Goal: Task Accomplishment & Management: Manage account settings

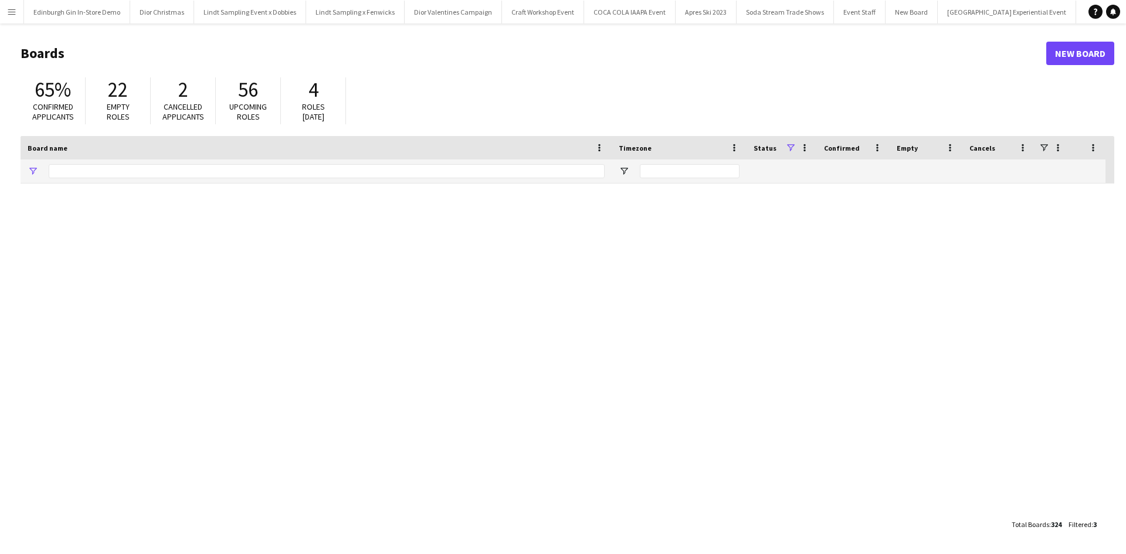
type input "**********"
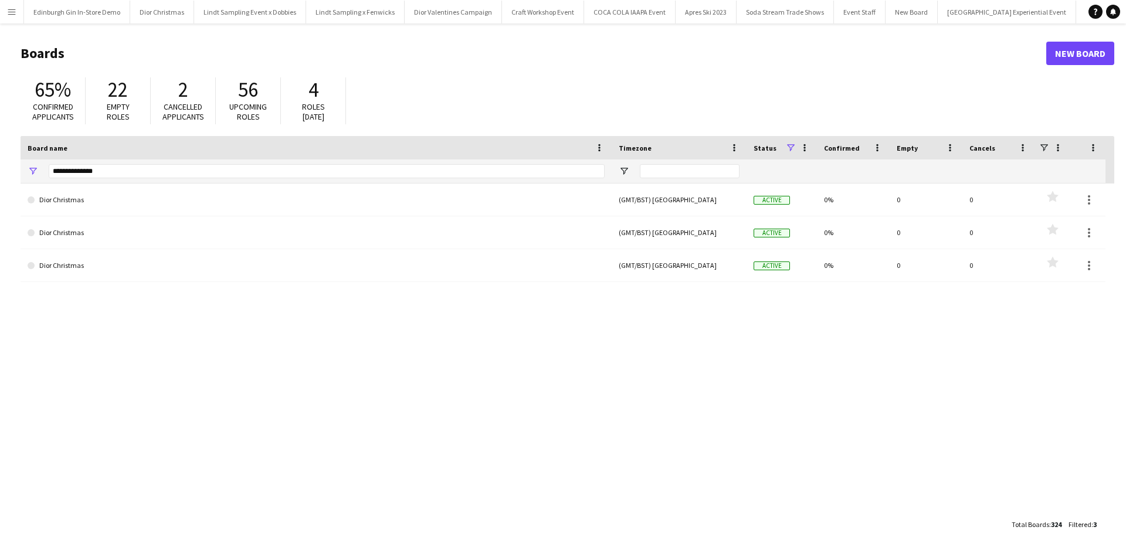
click at [18, 15] on button "Menu" at bounding box center [11, 11] width 23 height 23
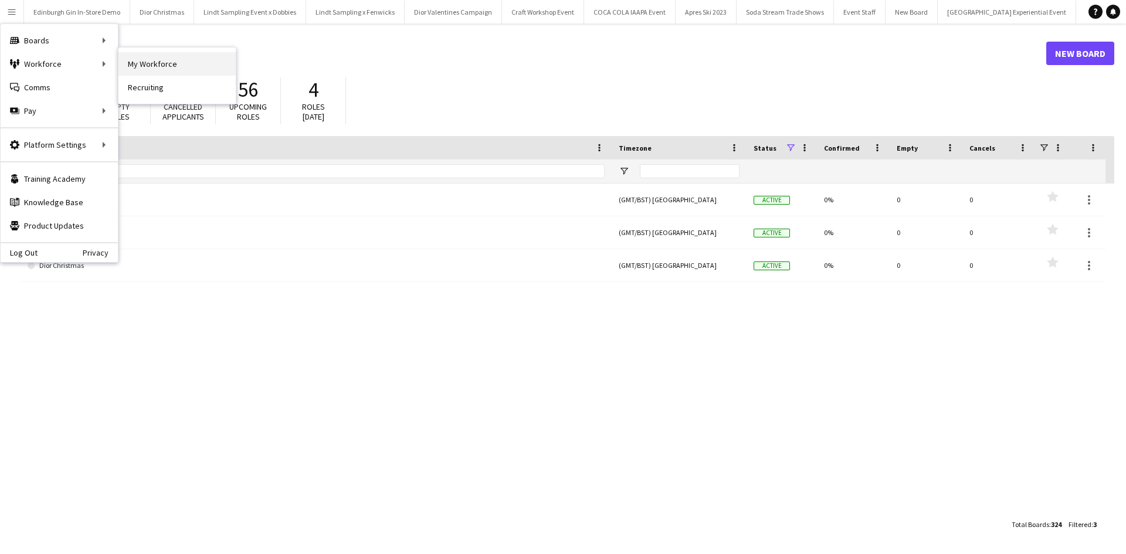
click at [142, 66] on link "My Workforce" at bounding box center [177, 63] width 117 height 23
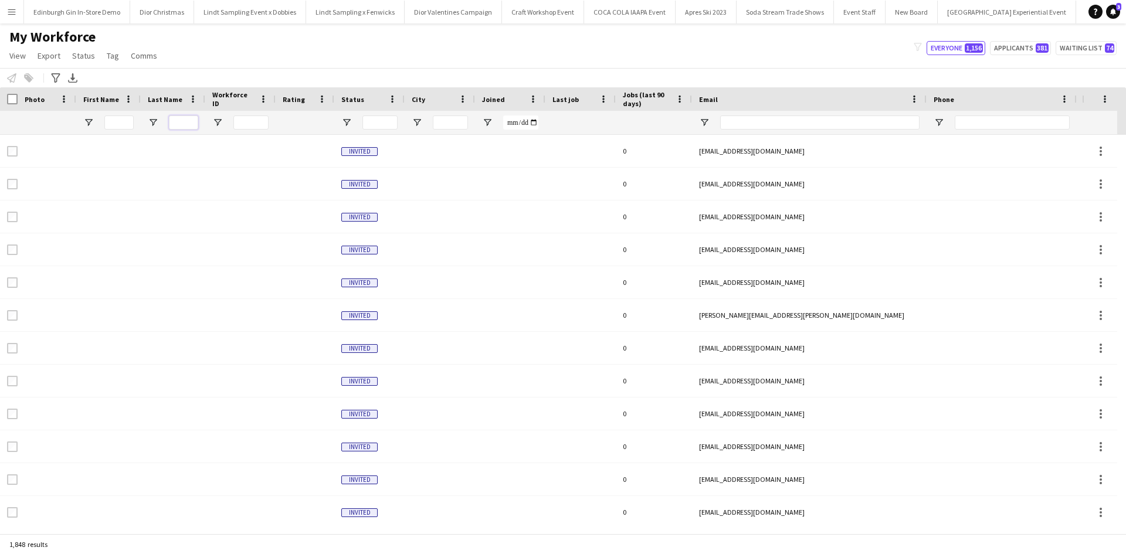
click at [192, 121] on input "Last Name Filter Input" at bounding box center [183, 123] width 29 height 14
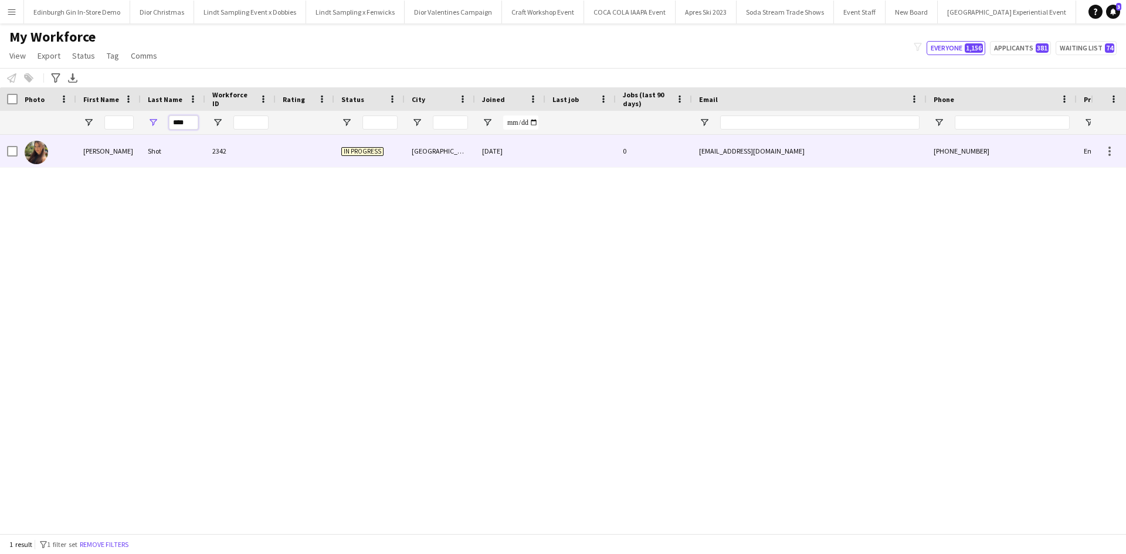
type input "****"
click at [106, 155] on div "[PERSON_NAME]" at bounding box center [108, 151] width 65 height 32
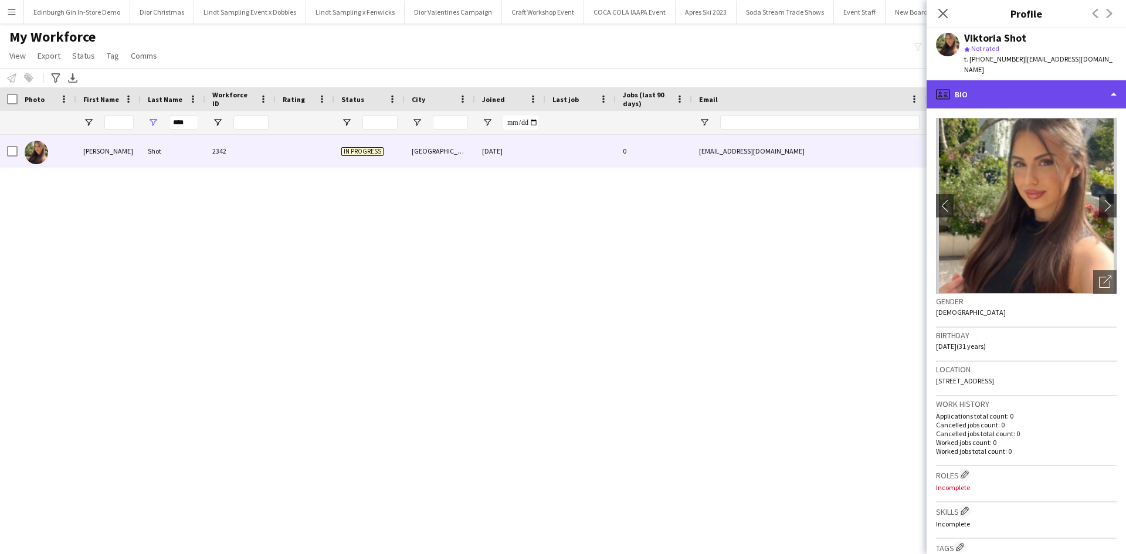
click at [1028, 90] on div "profile Bio" at bounding box center [1026, 94] width 199 height 28
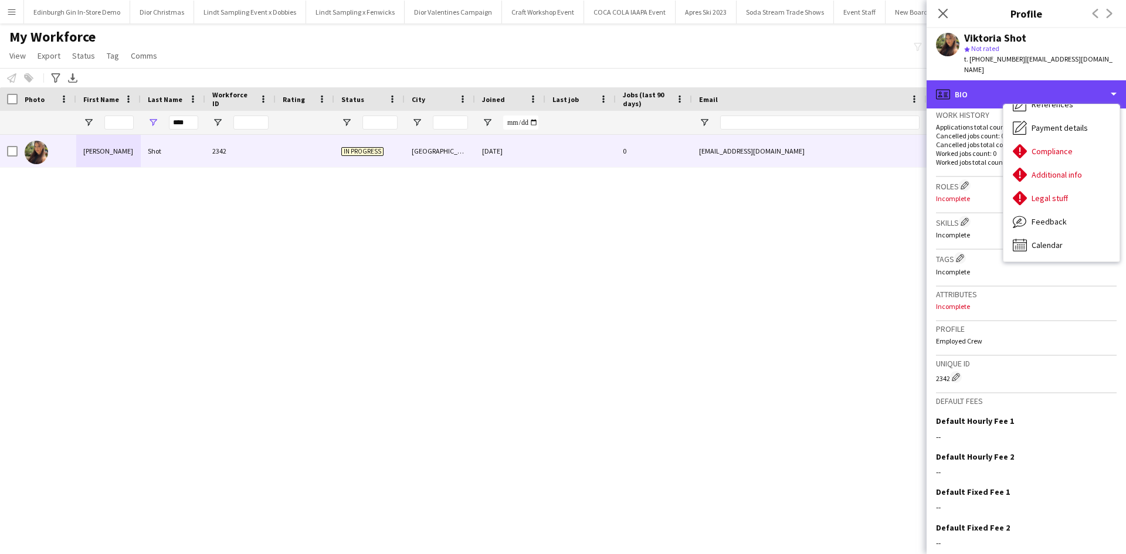
scroll to position [324, 0]
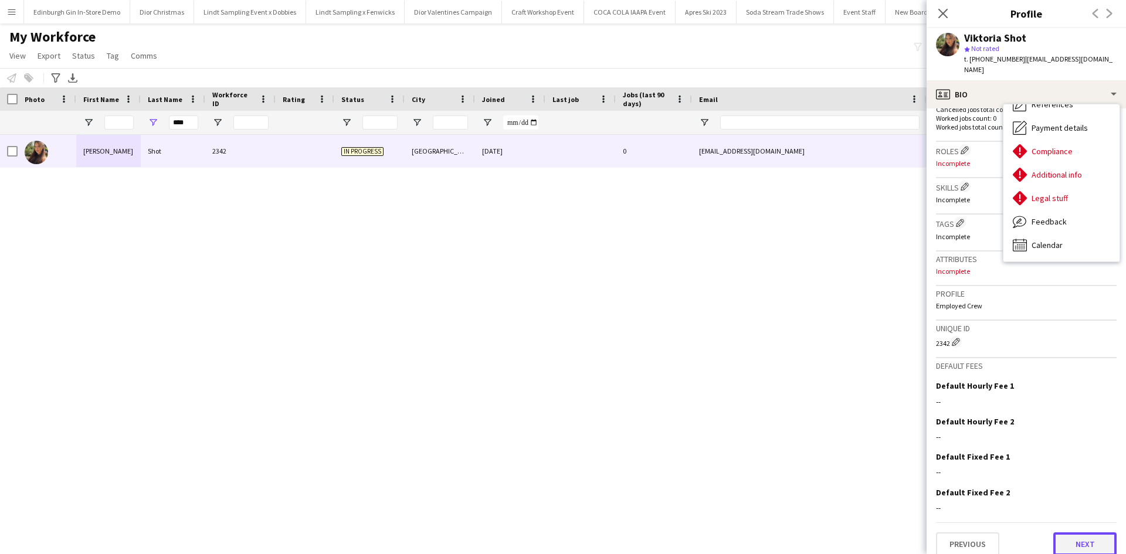
click at [1075, 533] on button "Next" at bounding box center [1085, 544] width 63 height 23
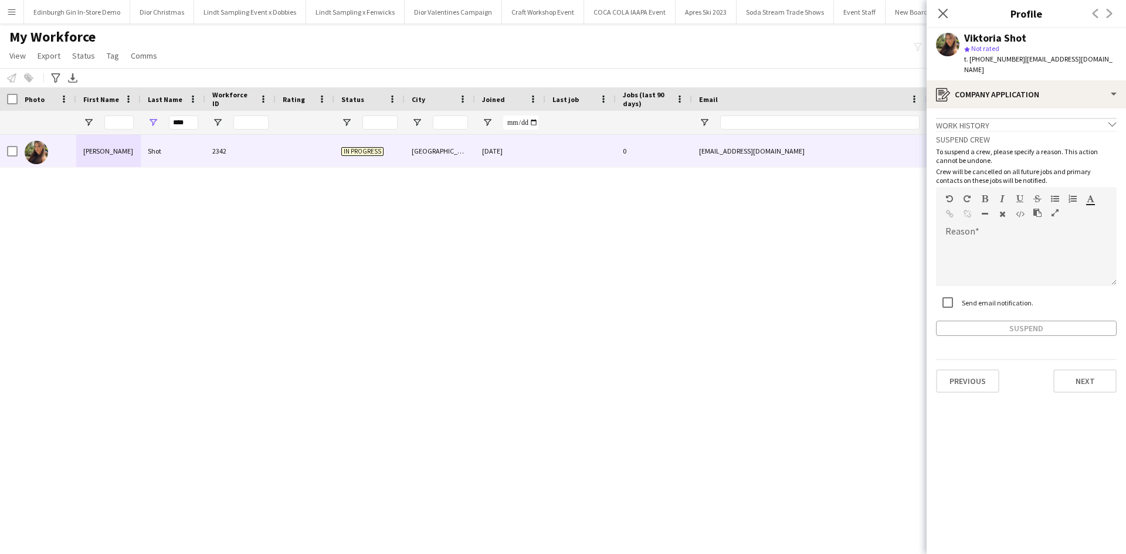
click at [882, 414] on div "Viktoria Shot 2342 In progress [GEOGRAPHIC_DATA] [DATE] 0 [EMAIL_ADDRESS][DOMAI…" at bounding box center [545, 330] width 1091 height 390
click at [967, 109] on app-crew-profile-application "Work history chevron-down Hostess Eye candy [DATE] — [DATE] • 3 yr 5 mth Hostes…" at bounding box center [1026, 332] width 199 height 446
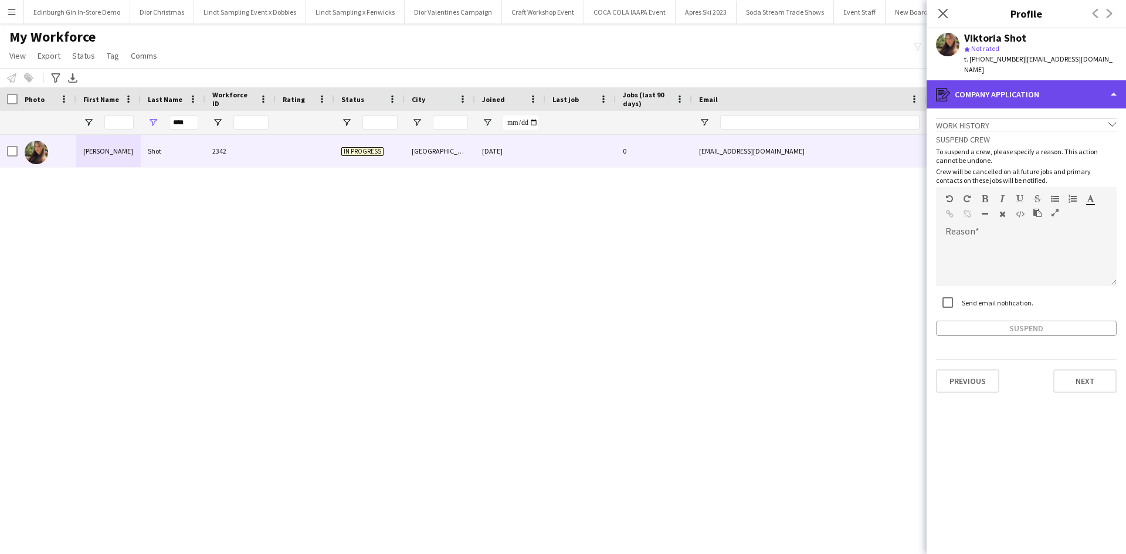
click at [974, 93] on div "register Company application" at bounding box center [1026, 94] width 199 height 28
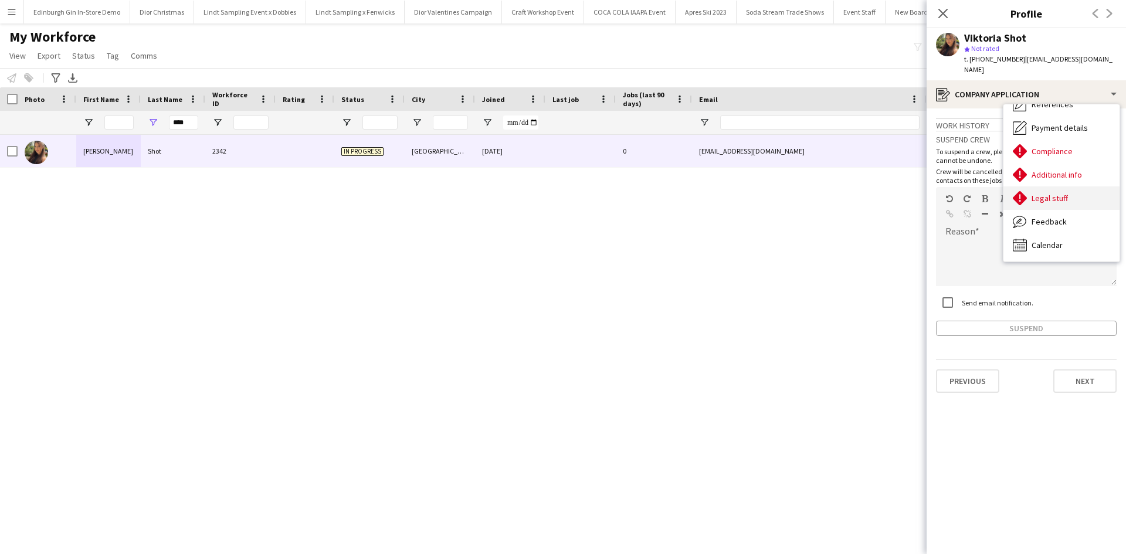
click at [1055, 193] on span "Legal stuff" at bounding box center [1050, 198] width 36 height 11
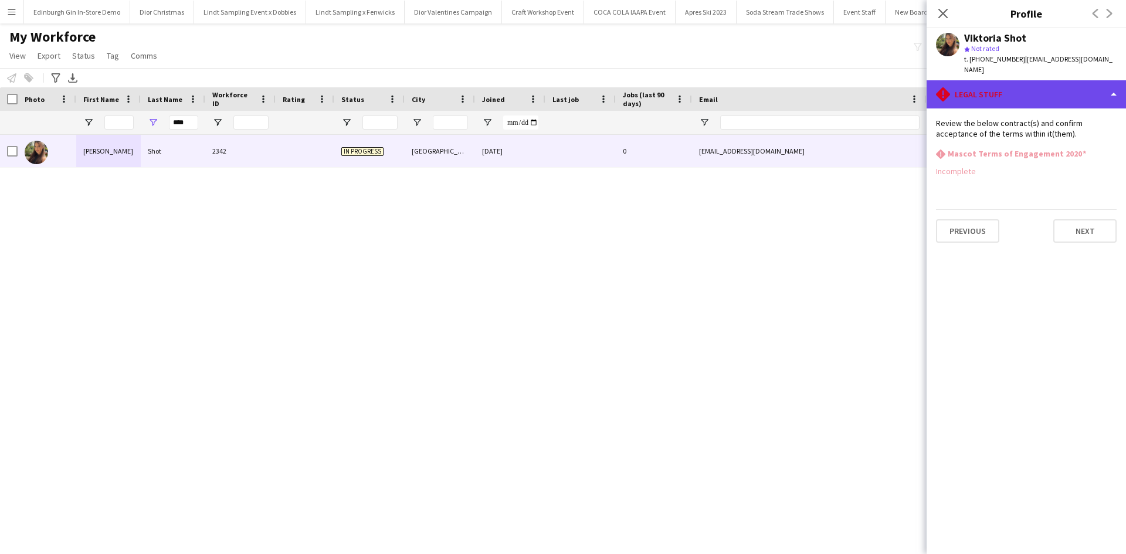
click at [1047, 80] on div "rhombus-alert Legal stuff" at bounding box center [1026, 94] width 199 height 28
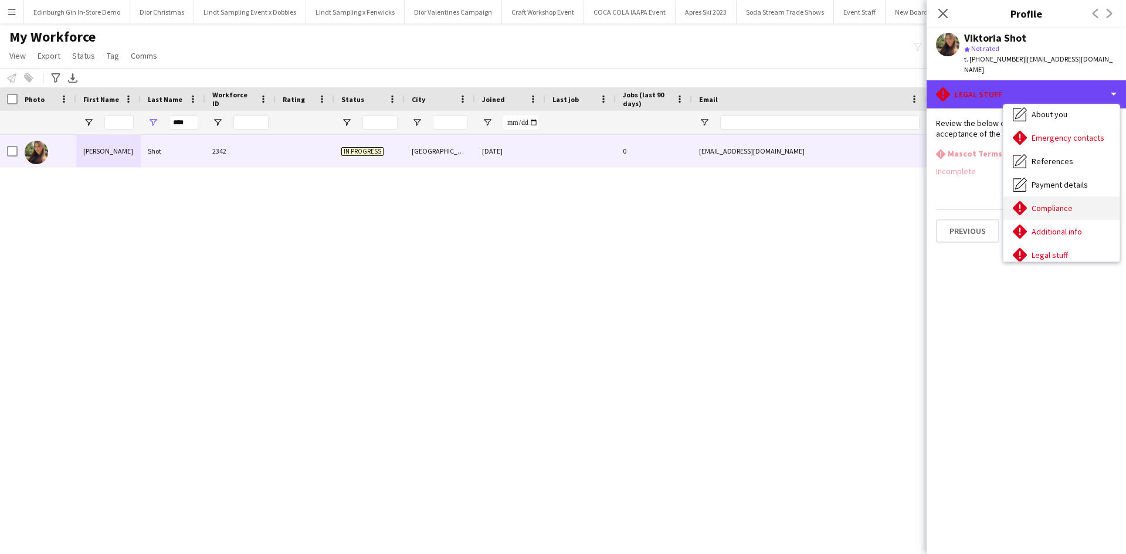
scroll to position [16, 0]
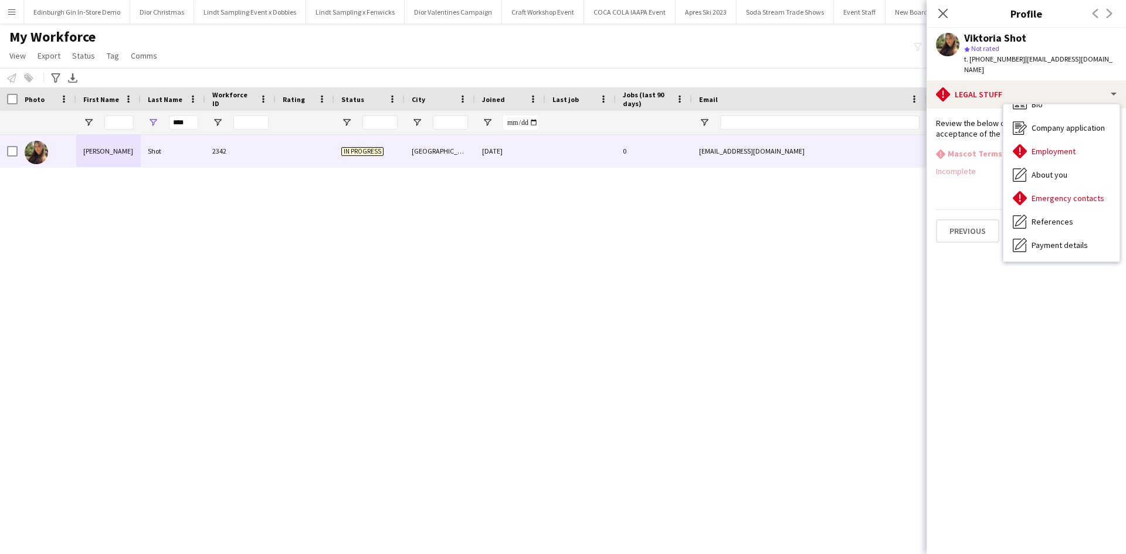
click at [8, 6] on button "Menu" at bounding box center [11, 11] width 23 height 23
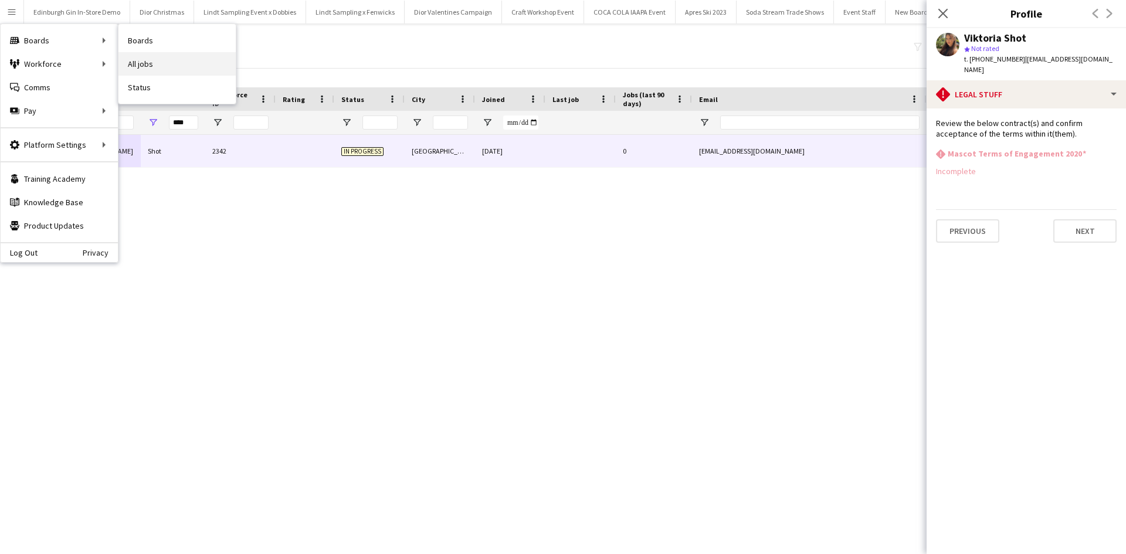
click at [183, 64] on link "All jobs" at bounding box center [177, 63] width 117 height 23
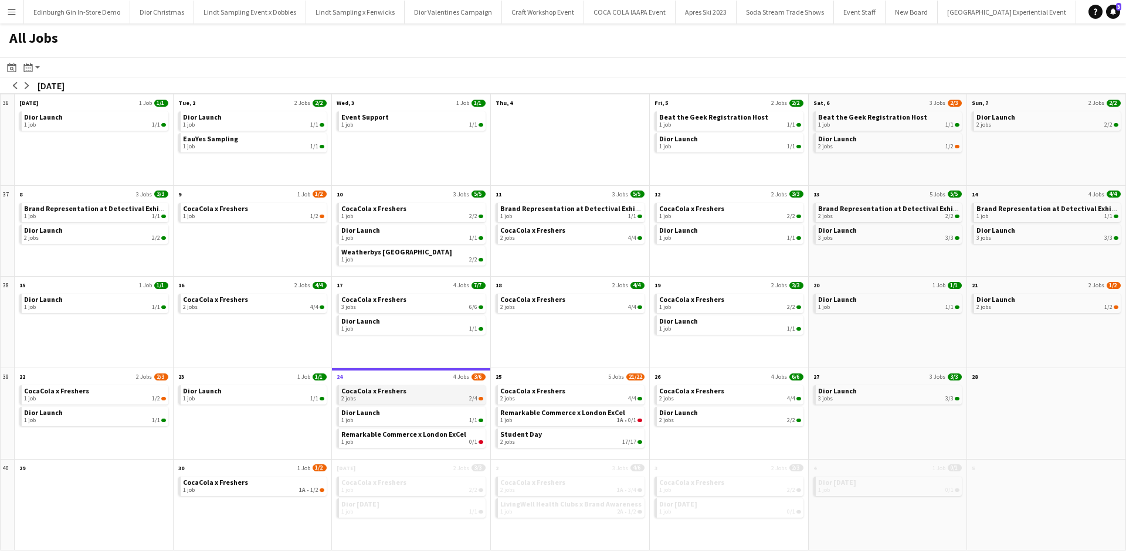
click at [421, 386] on link "CocaCola x Freshers 2 jobs 2/4" at bounding box center [412, 393] width 142 height 17
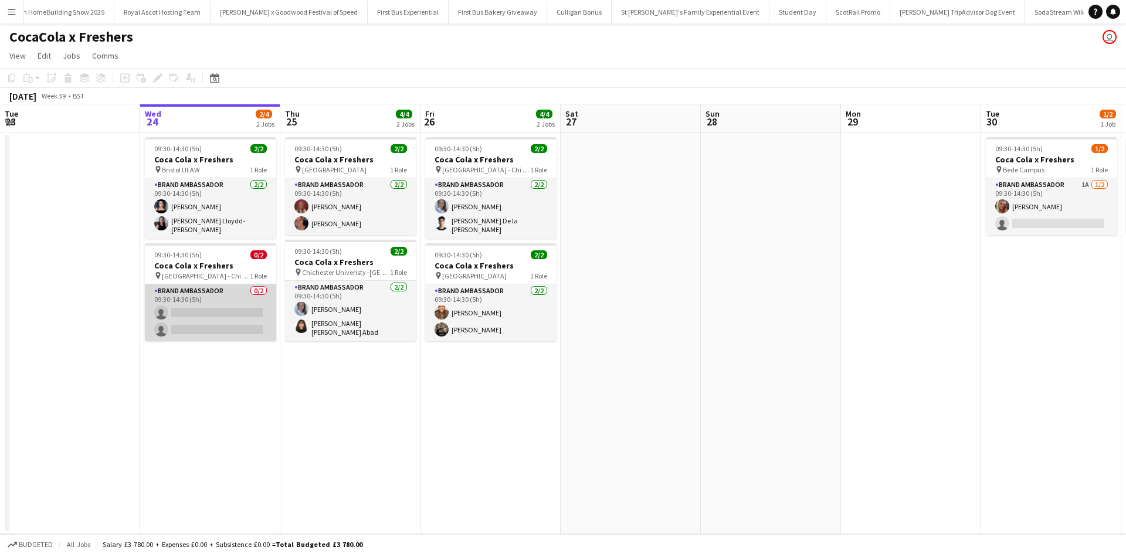
scroll to position [0, 11739]
click at [232, 299] on app-card-role "Brand Ambassador 0/2 09:30-14:30 (5h) single-neutral-actions single-neutral-act…" at bounding box center [210, 313] width 131 height 57
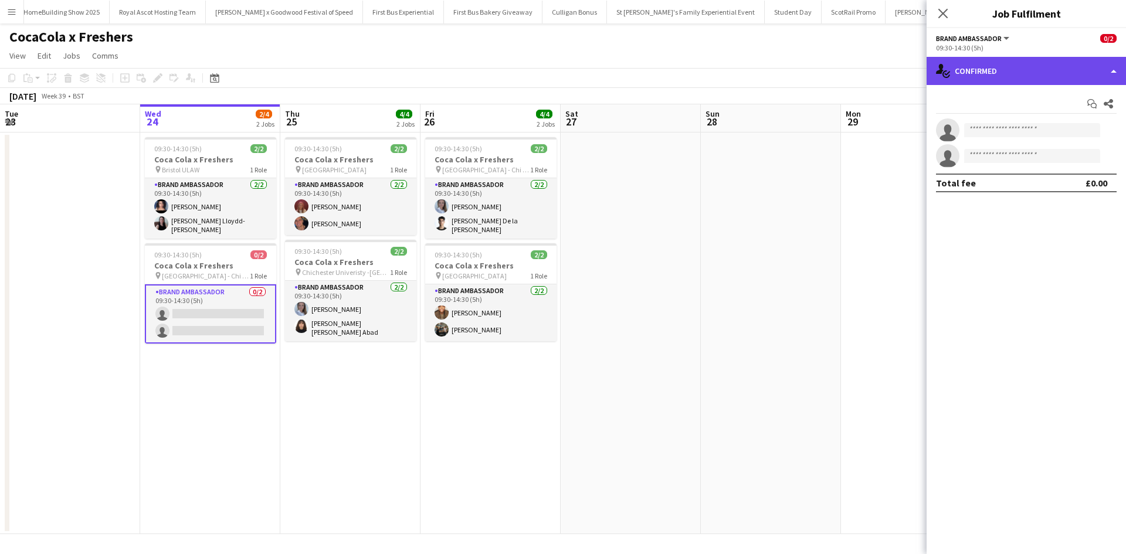
click at [1023, 76] on div "single-neutral-actions-check-2 Confirmed" at bounding box center [1026, 71] width 199 height 28
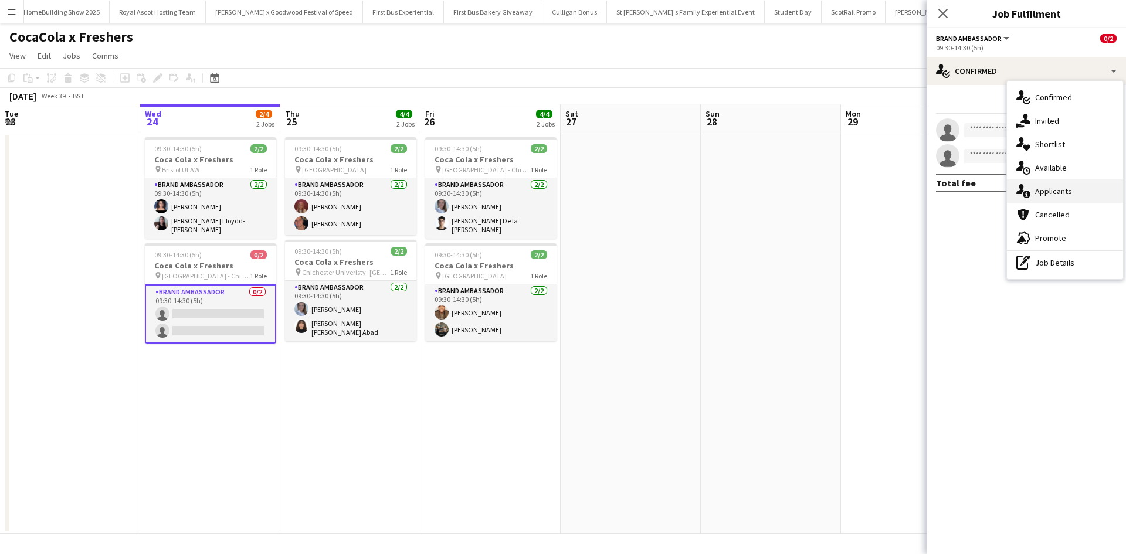
click at [1064, 195] on span "Applicants" at bounding box center [1054, 191] width 37 height 11
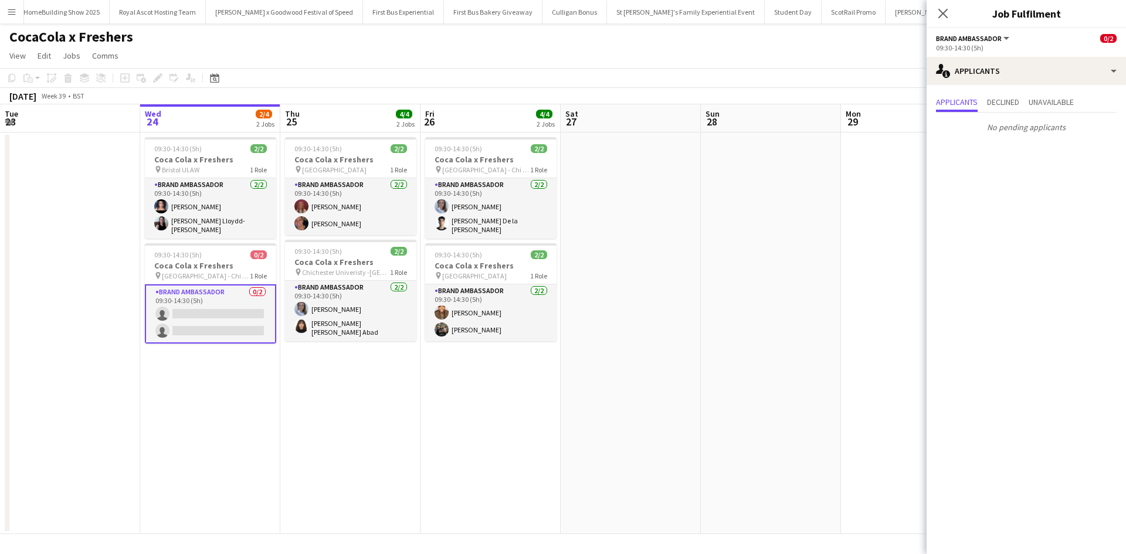
click at [834, 283] on app-date-cell at bounding box center [771, 334] width 140 height 402
